Goal: Register for event/course

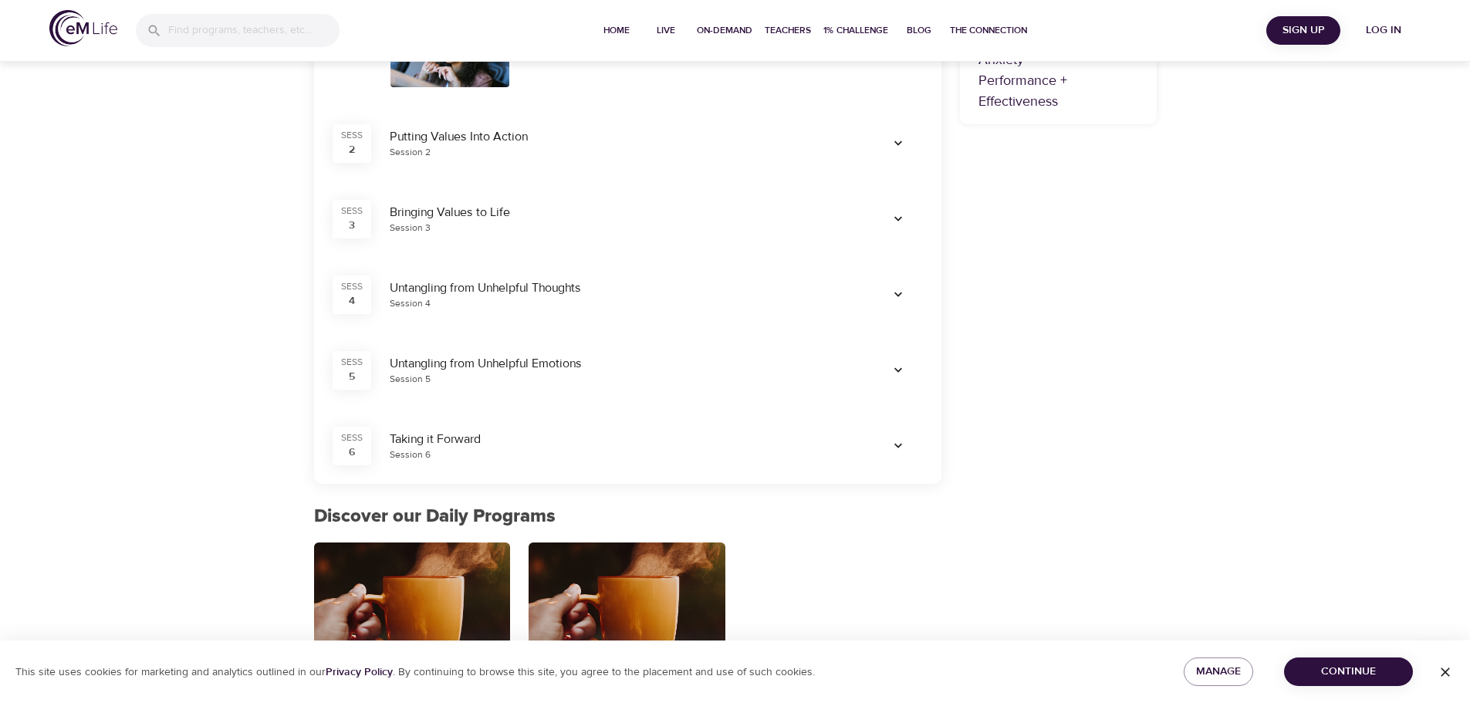
scroll to position [563, 0]
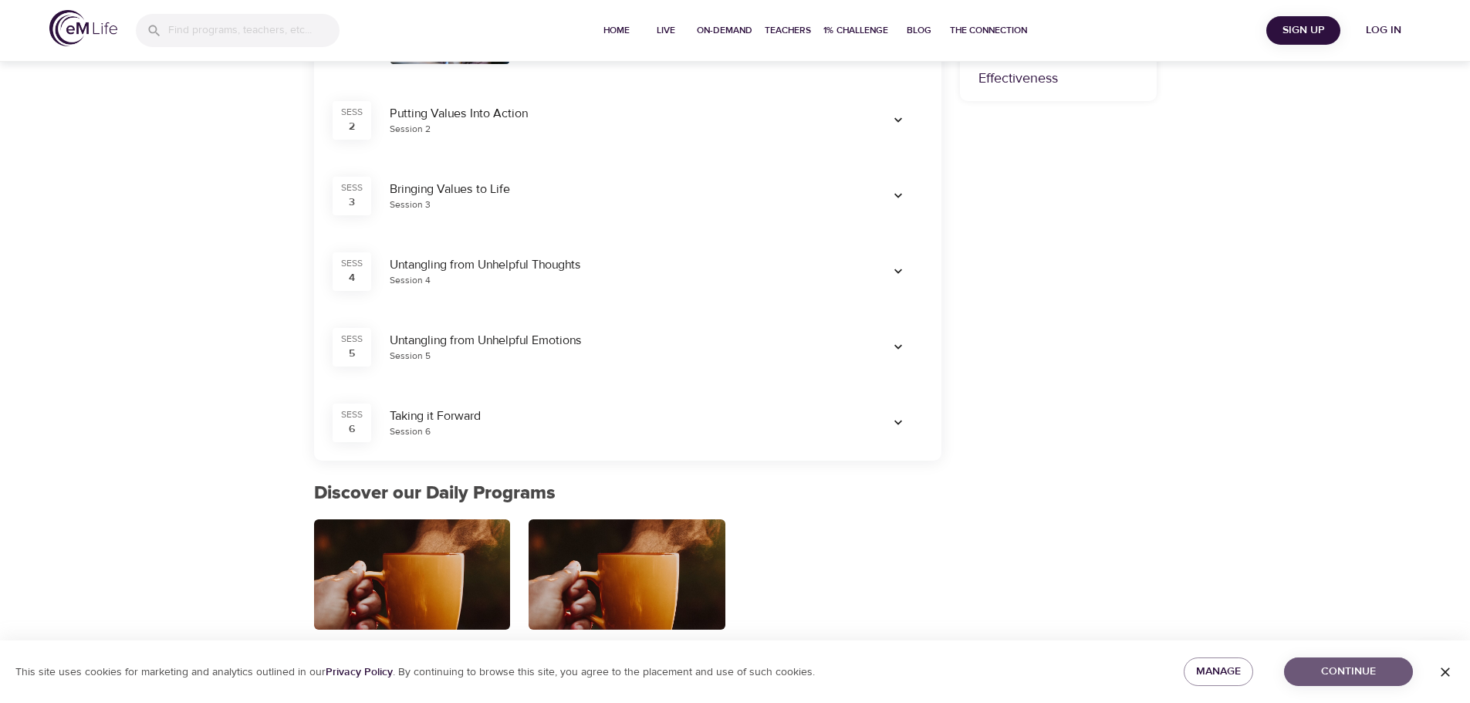
click at [1334, 675] on span "Continue" at bounding box center [1349, 671] width 104 height 19
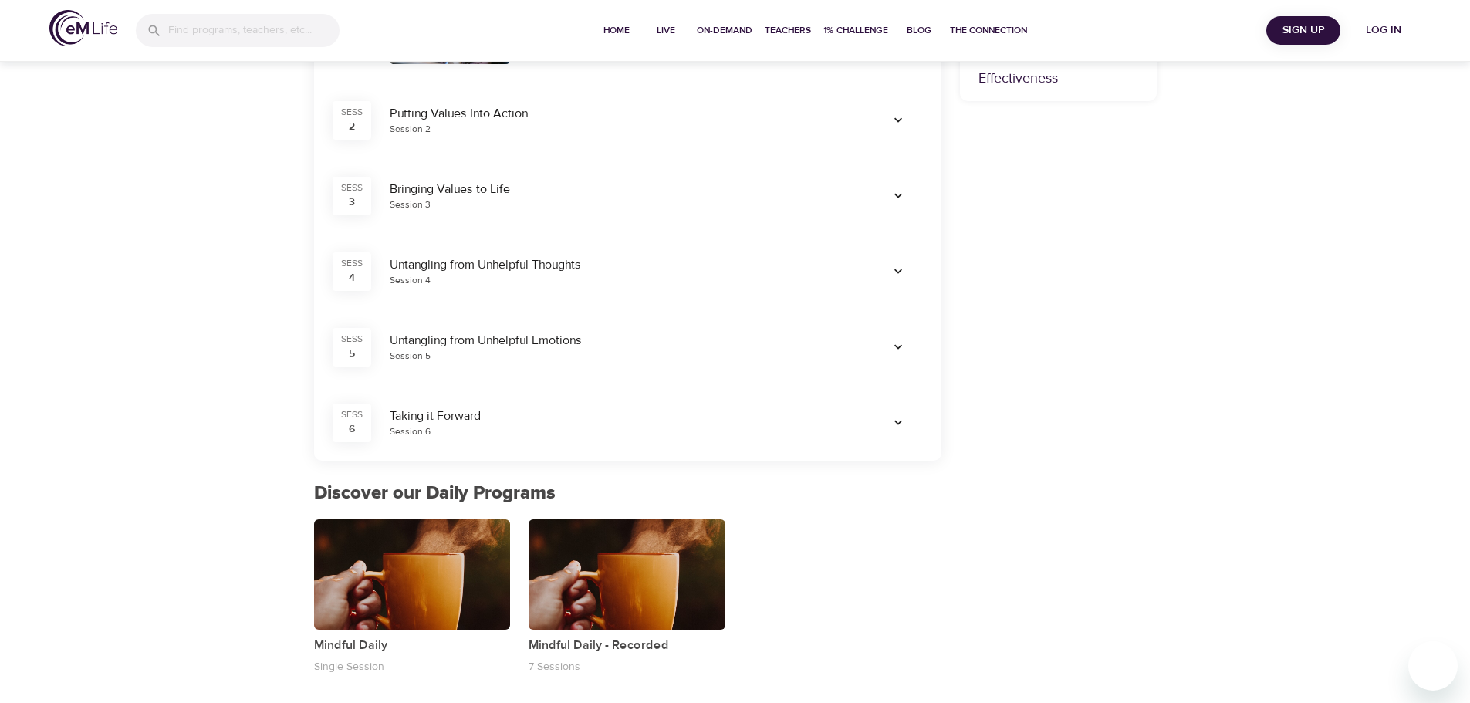
scroll to position [178, 0]
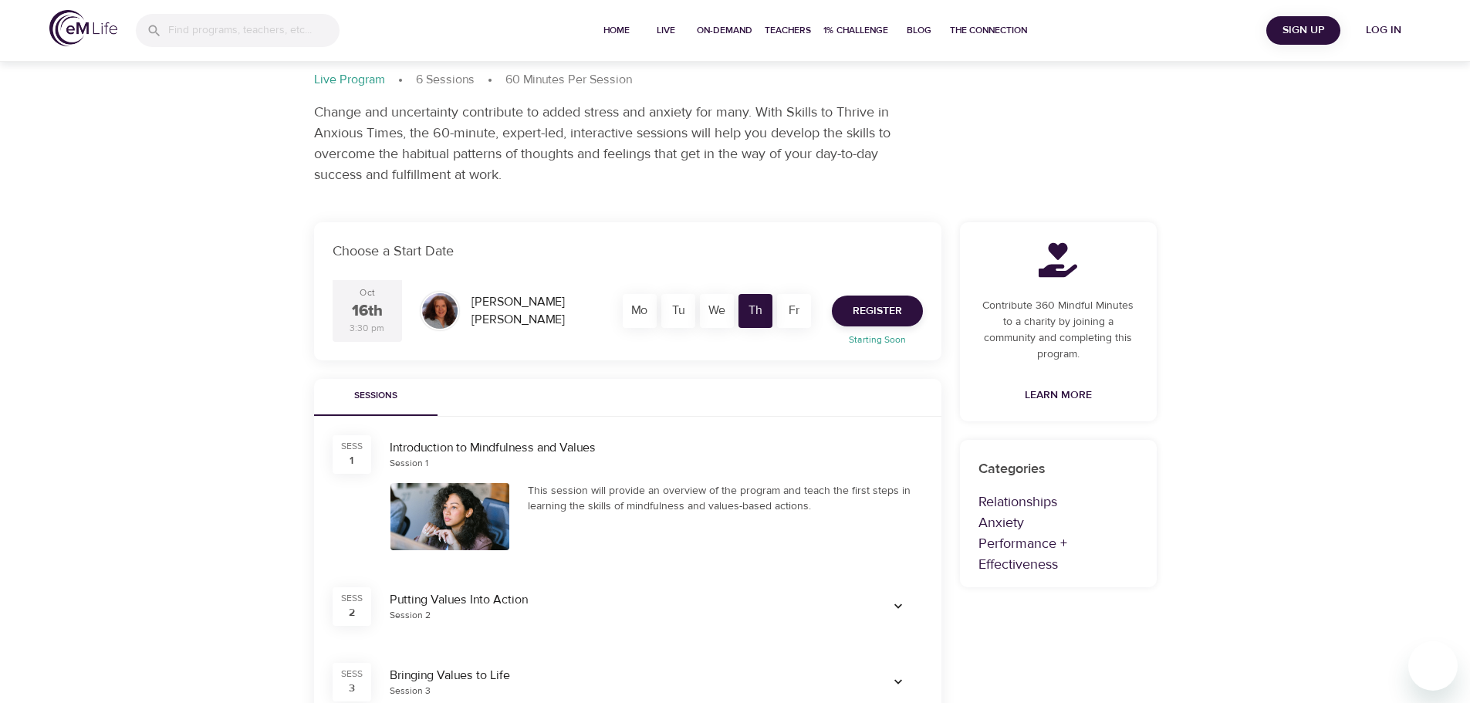
scroll to position [154, 0]
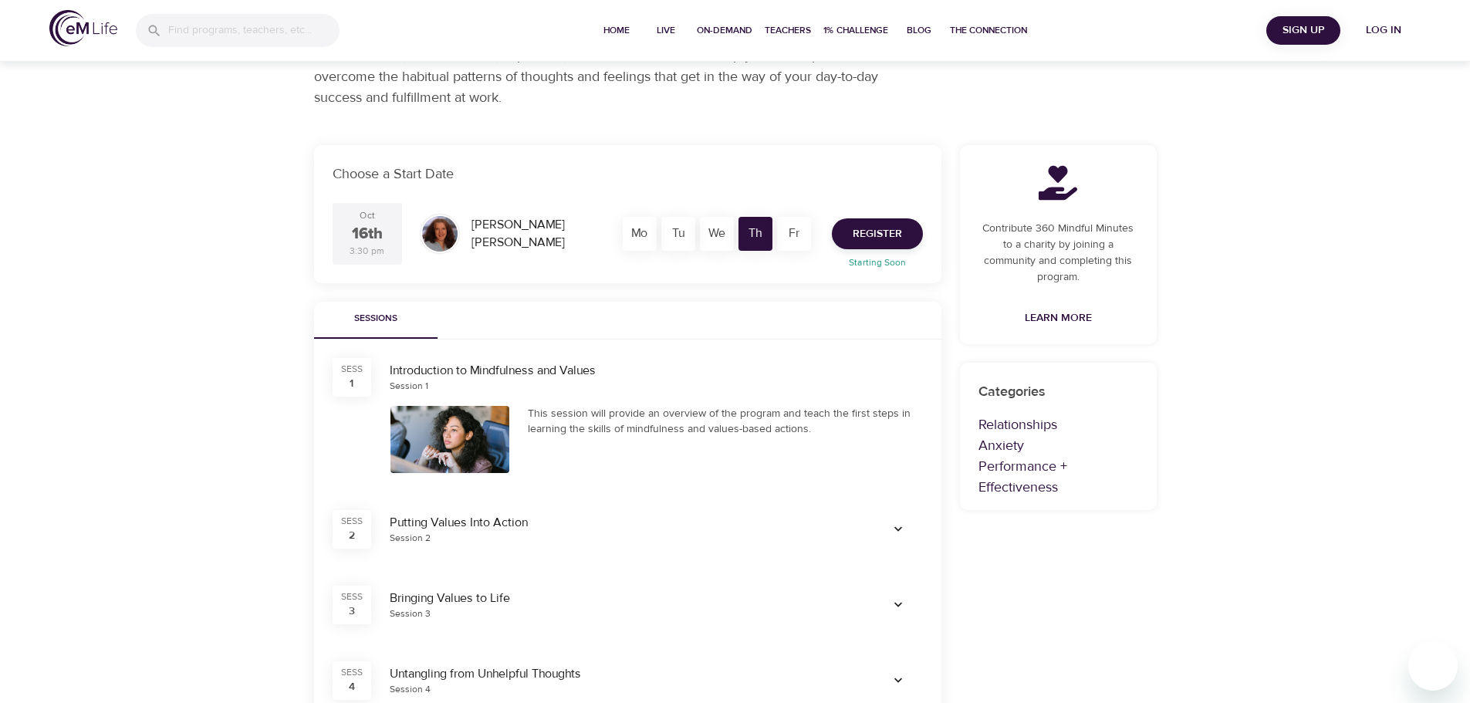
click at [901, 526] on icon "button" at bounding box center [898, 529] width 15 height 15
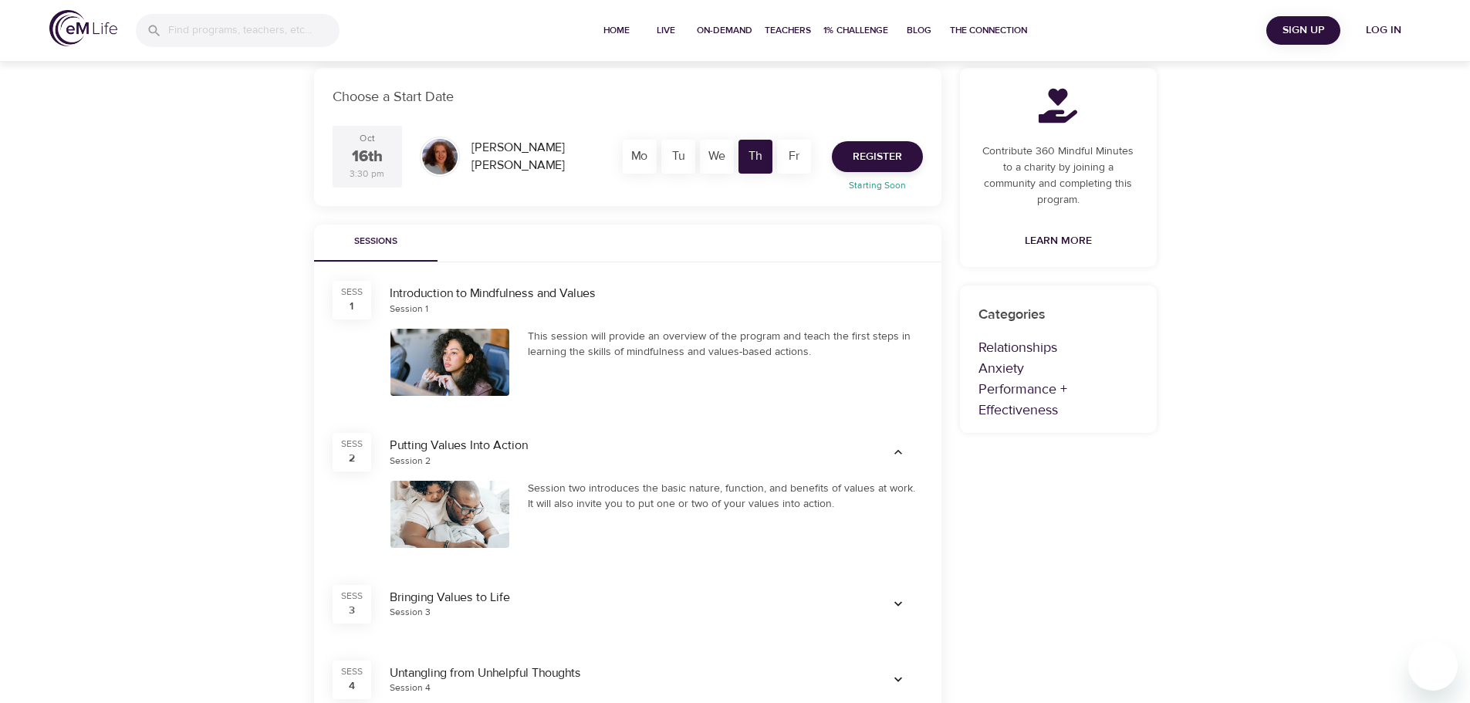
scroll to position [309, 0]
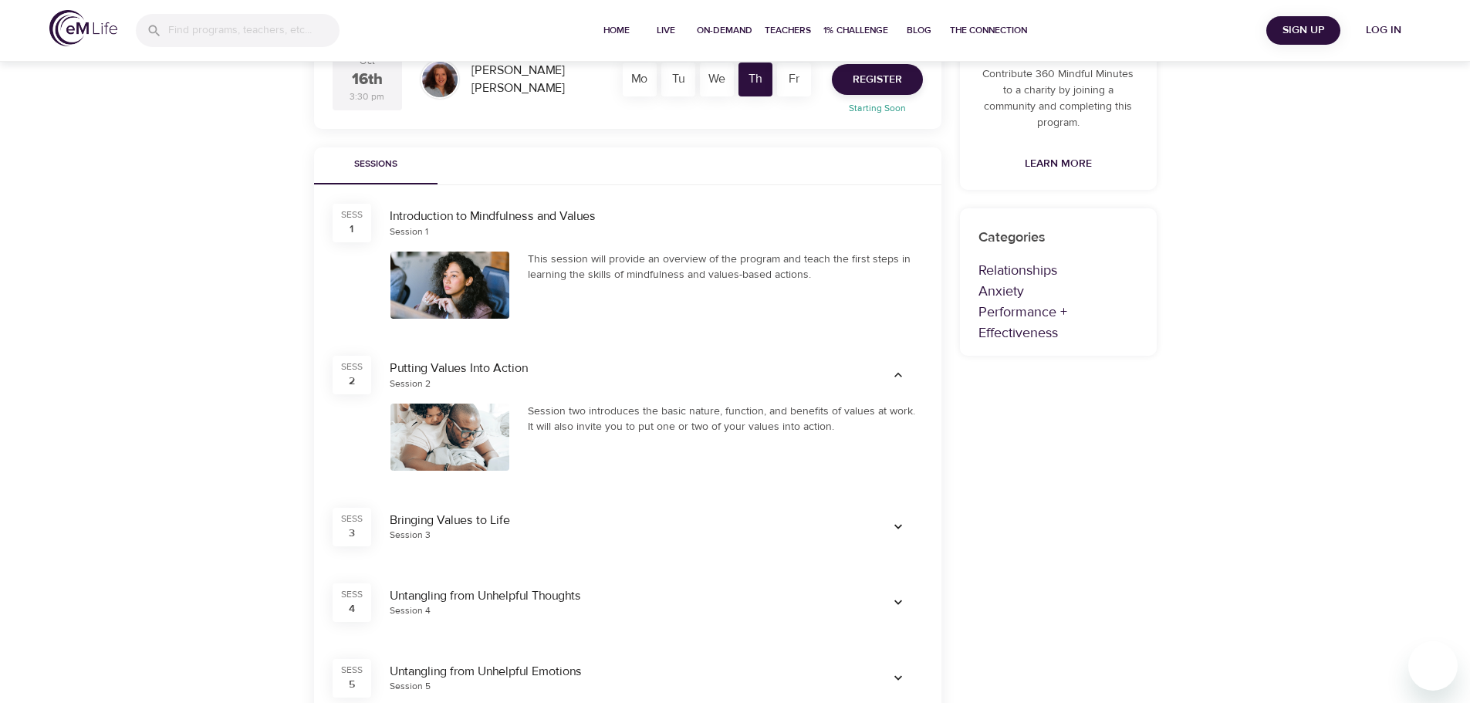
click at [904, 523] on icon "button" at bounding box center [898, 526] width 15 height 15
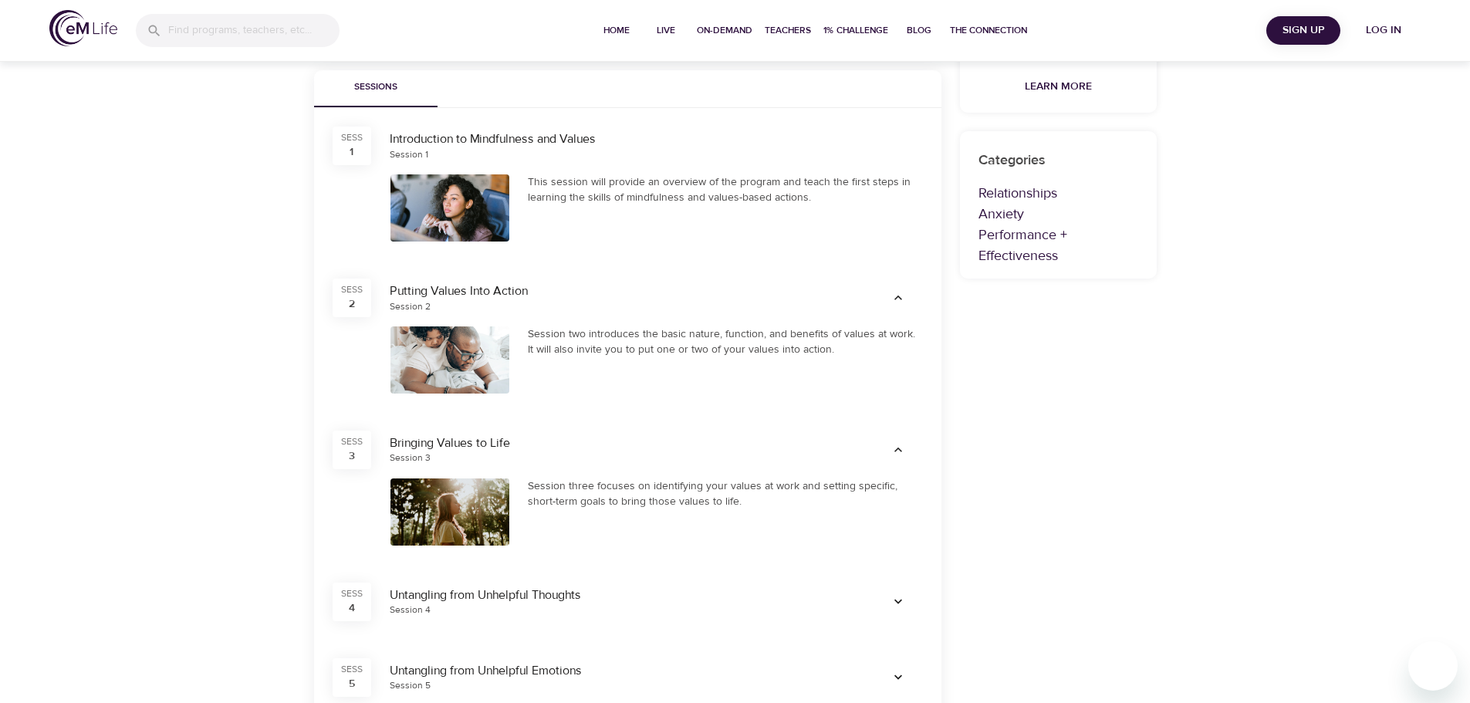
scroll to position [463, 0]
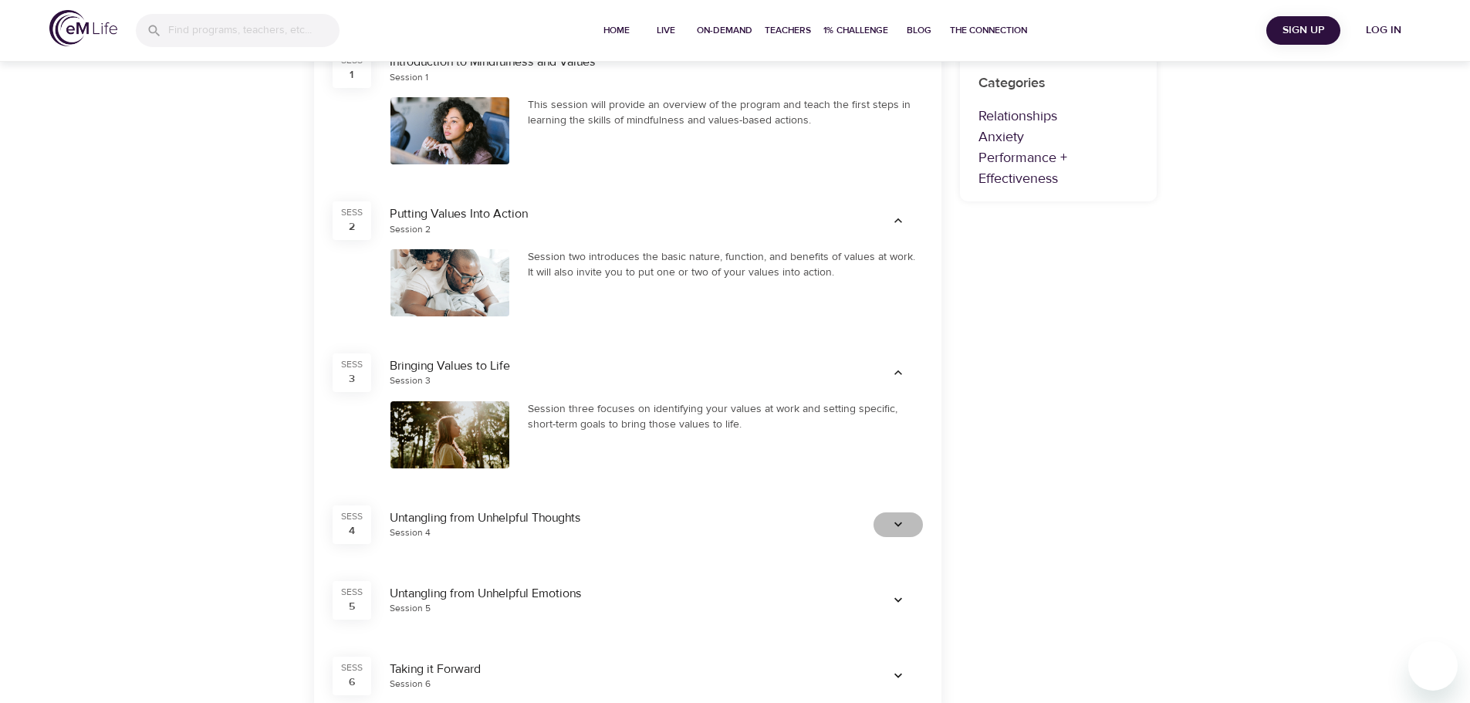
click at [902, 523] on icon "button" at bounding box center [899, 524] width 8 height 5
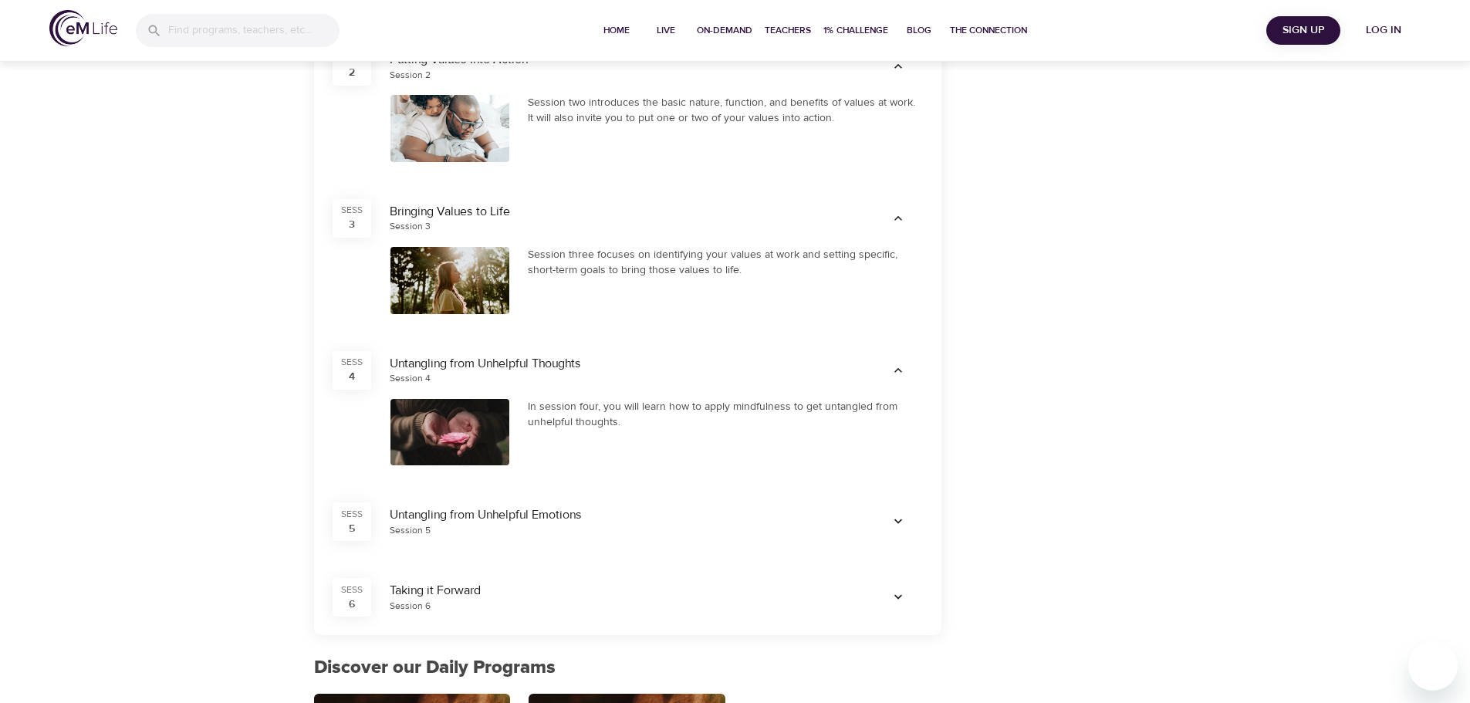
scroll to position [695, 0]
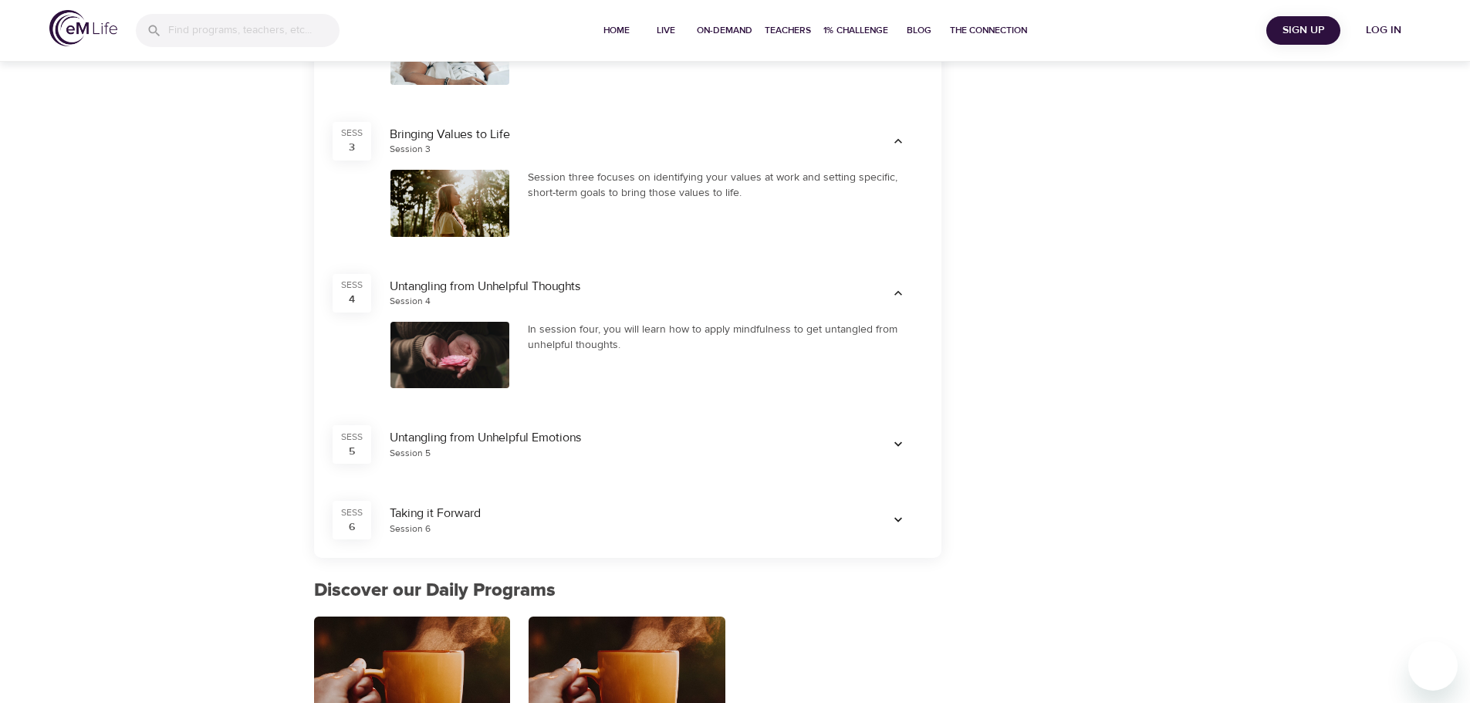
click at [898, 445] on icon "button" at bounding box center [898, 444] width 15 height 15
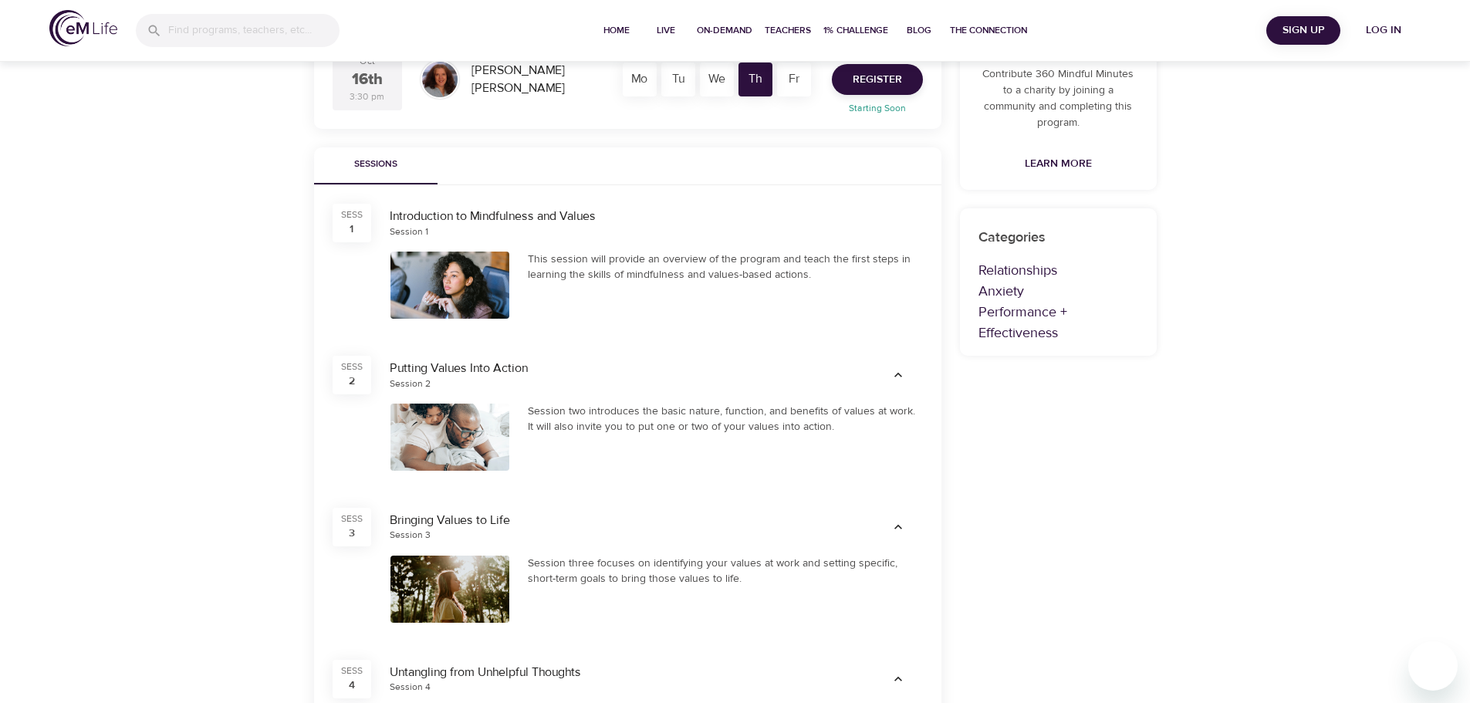
scroll to position [0, 0]
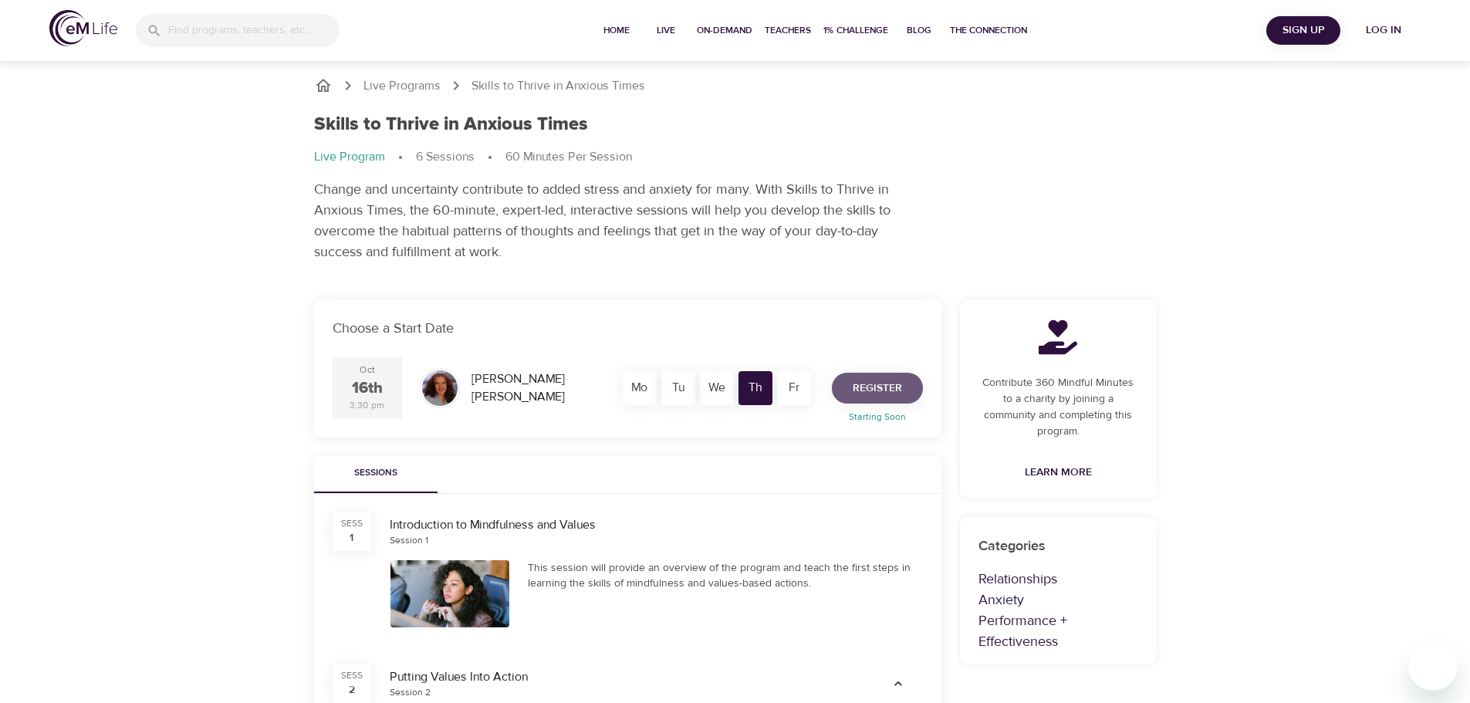
click at [860, 379] on span "Register" at bounding box center [877, 388] width 49 height 19
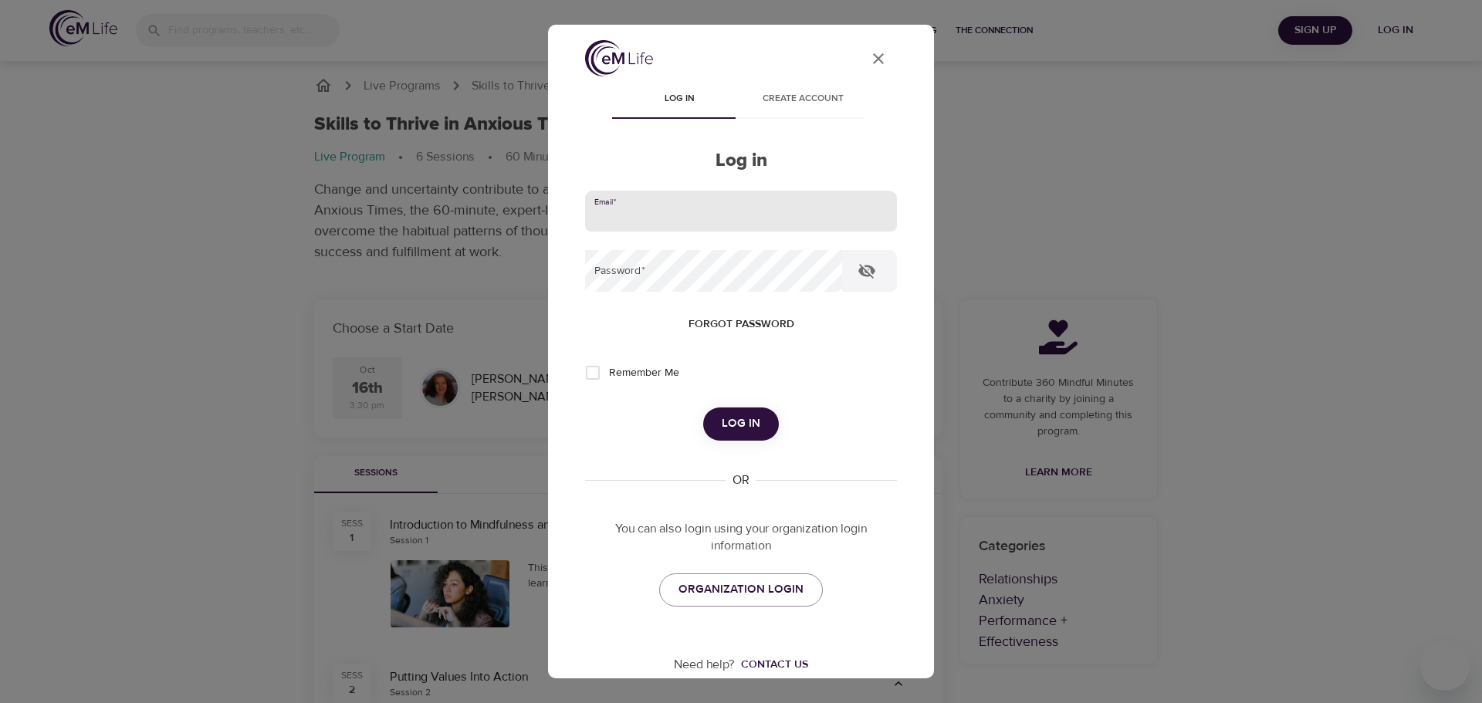
click at [695, 212] on input "email" at bounding box center [741, 212] width 312 height 42
type input "astolte@virginia.edu"
click at [814, 98] on span "Create account" at bounding box center [802, 99] width 105 height 16
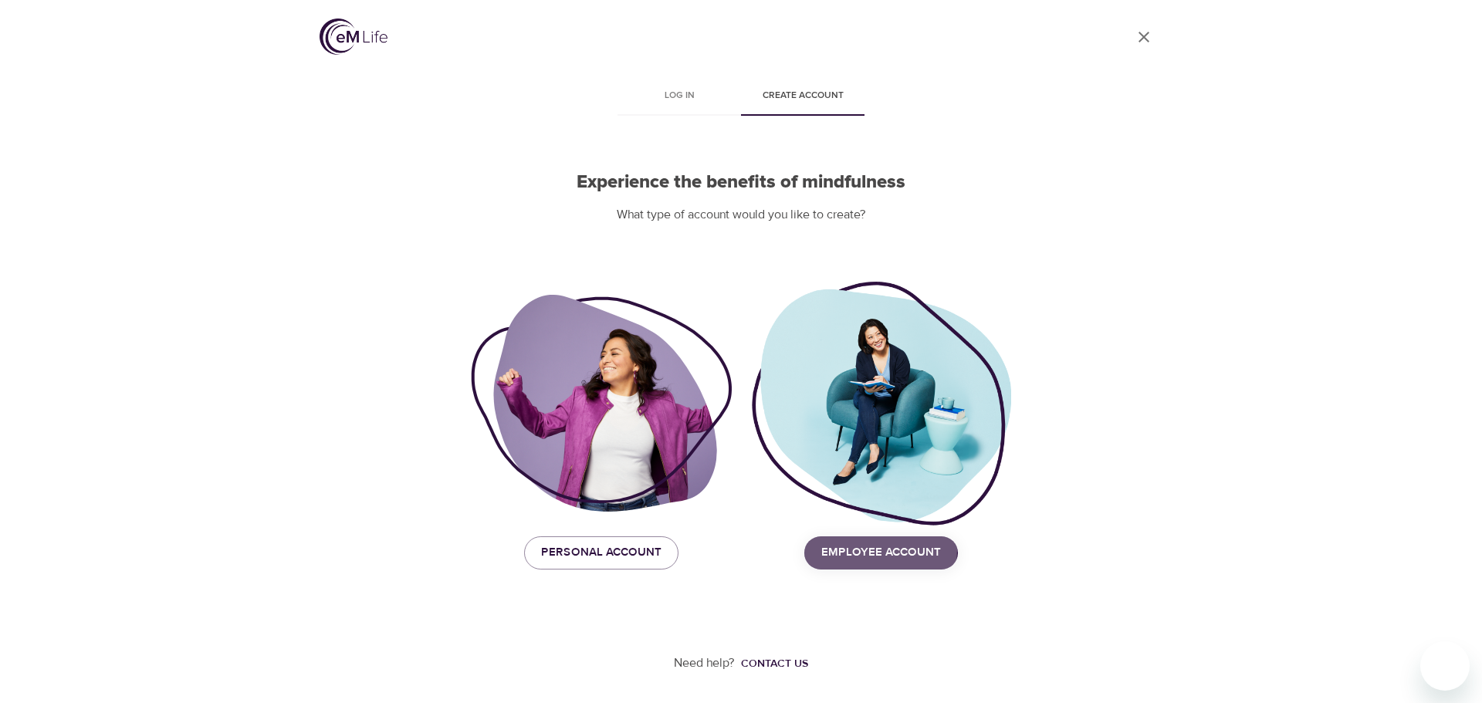
click at [842, 550] on span "Employee Account" at bounding box center [881, 553] width 120 height 20
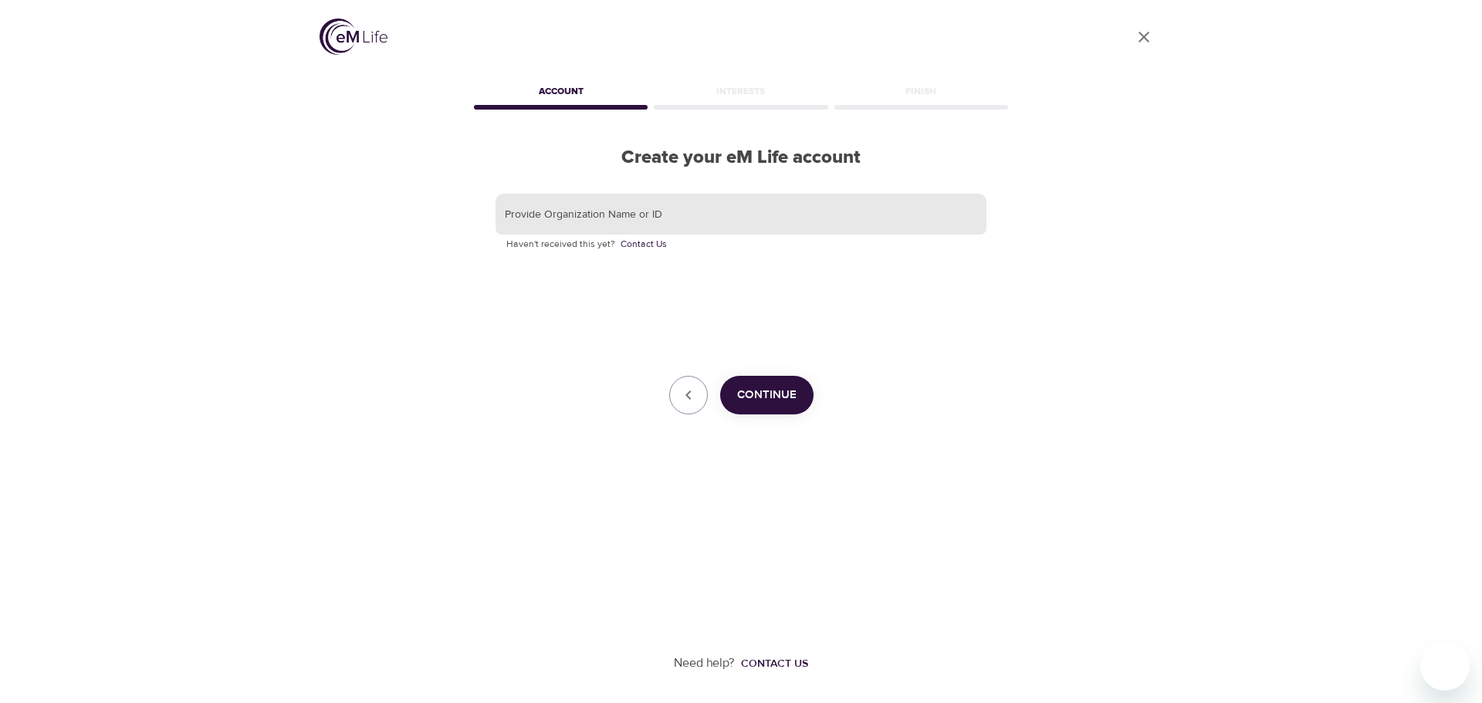
click at [652, 216] on input "text" at bounding box center [741, 215] width 491 height 42
type input "university of virginia"
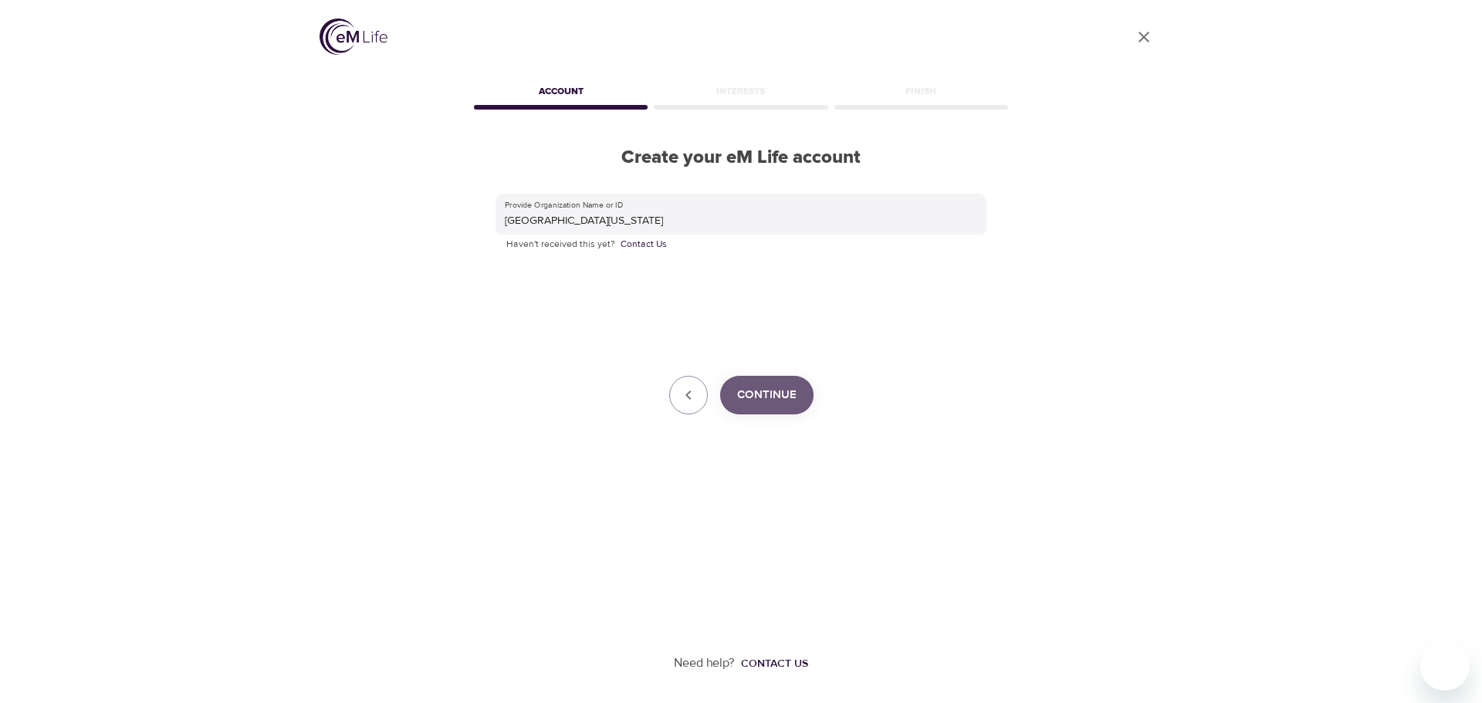
click at [779, 386] on span "Continue" at bounding box center [766, 395] width 59 height 20
